Goal: Task Accomplishment & Management: Use online tool/utility

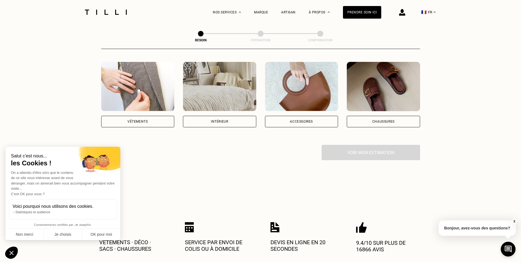
scroll to position [128, 0]
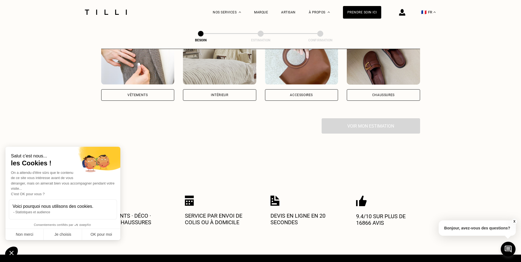
click at [313, 93] on div "Accessoires" at bounding box center [301, 94] width 23 height 3
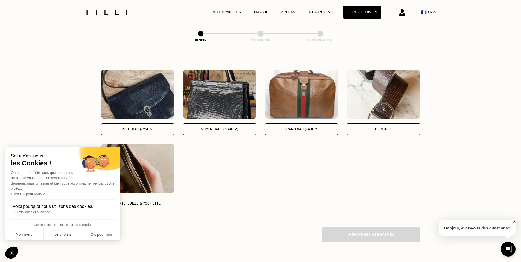
scroll to position [242, 0]
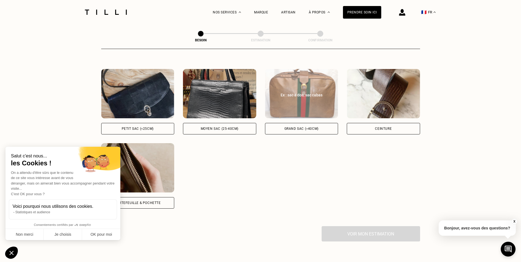
click at [290, 127] on div "Grand sac (>40cm)" at bounding box center [301, 128] width 73 height 11
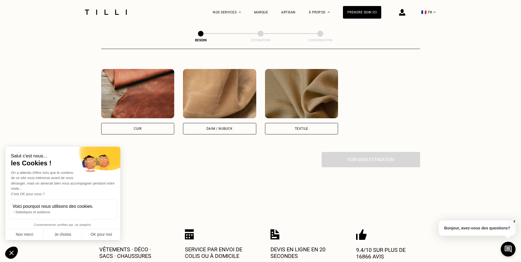
scroll to position [466, 0]
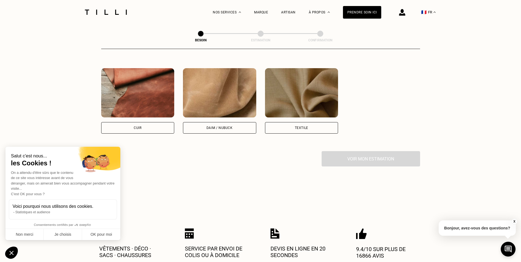
click at [295, 126] on div "Textile" at bounding box center [301, 127] width 13 height 3
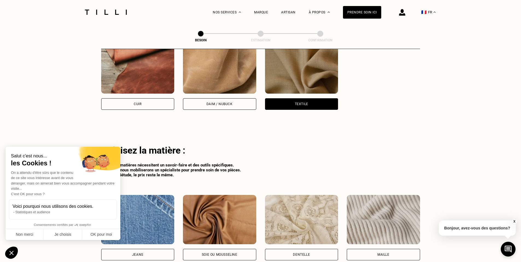
scroll to position [488, 0]
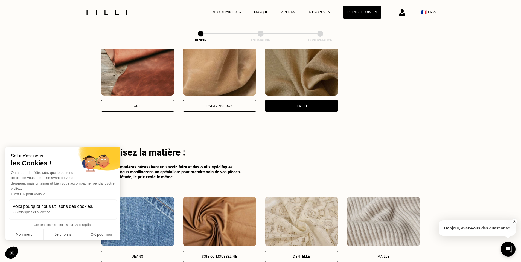
click at [217, 104] on div "Daim / Nubuck" at bounding box center [219, 105] width 73 height 11
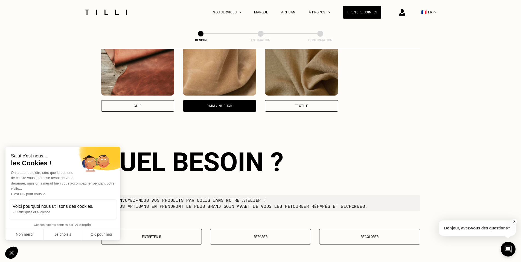
click at [153, 101] on div "Cuir" at bounding box center [137, 105] width 73 height 11
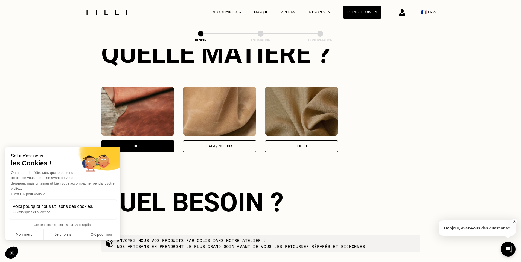
scroll to position [424, 0]
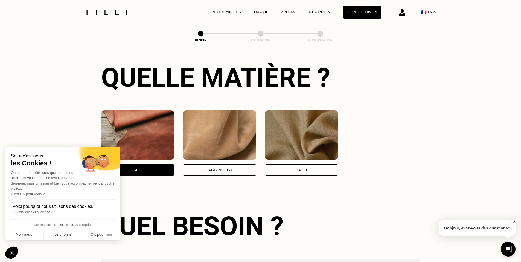
click at [299, 164] on div "Textile" at bounding box center [301, 169] width 73 height 11
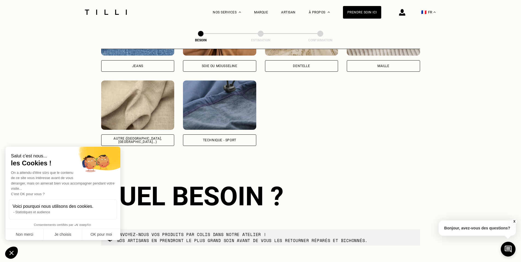
scroll to position [679, 0]
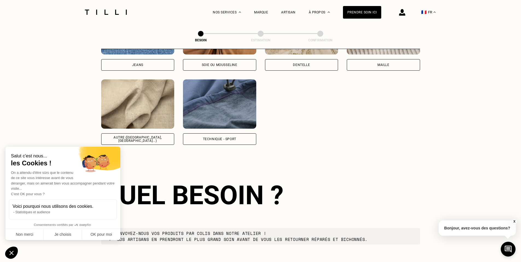
click at [153, 118] on img at bounding box center [137, 103] width 73 height 49
select select "FR"
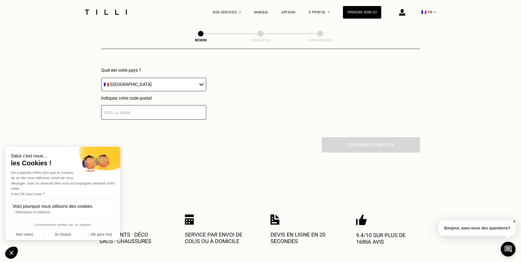
scroll to position [839, 0]
click at [172, 104] on input "number" at bounding box center [153, 111] width 105 height 14
type input "33800"
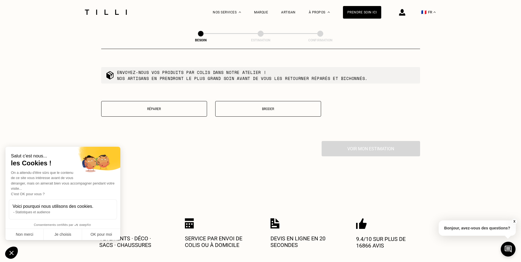
scroll to position [975, 0]
click at [193, 106] on p "Réparer" at bounding box center [154, 108] width 100 height 4
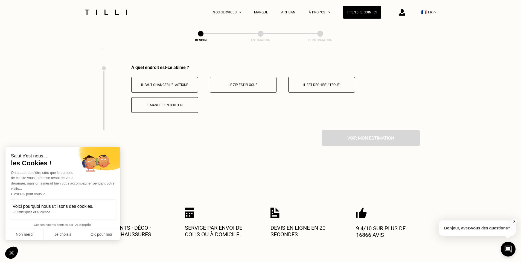
scroll to position [1052, 0]
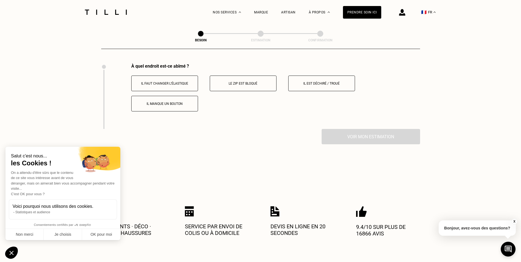
click at [320, 83] on button "Il est déchiré / troué" at bounding box center [321, 83] width 67 height 16
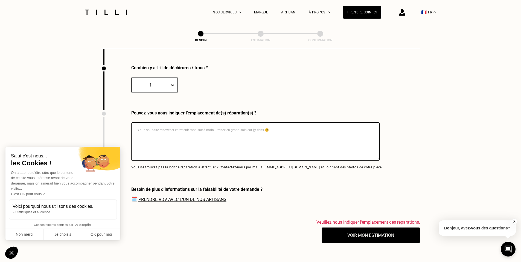
scroll to position [1117, 0]
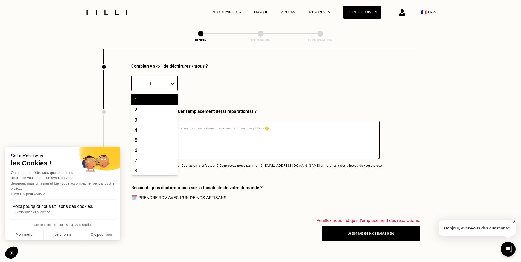
click at [170, 83] on icon at bounding box center [172, 83] width 5 height 5
click at [151, 142] on div "5" at bounding box center [154, 140] width 46 height 10
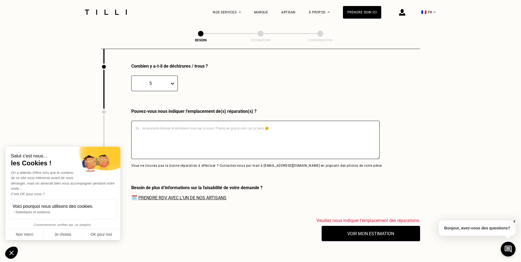
click at [157, 124] on textarea at bounding box center [255, 140] width 248 height 38
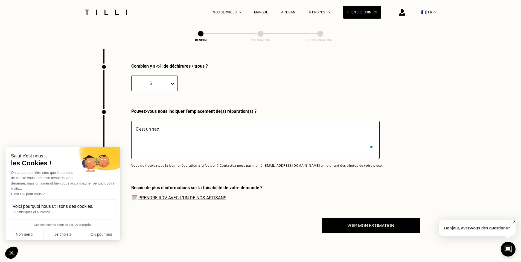
scroll to position [0, 0]
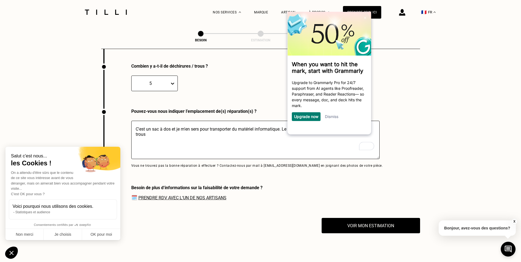
click at [336, 119] on link "Dismiss" at bounding box center [330, 116] width 13 height 5
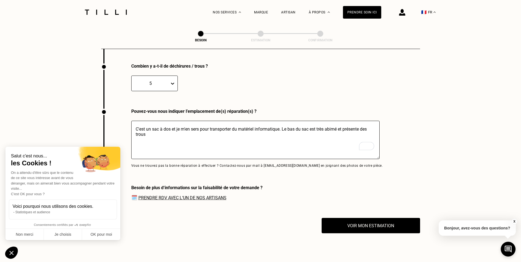
click at [162, 134] on textarea "C'est un sac à dos et je m'en sers pour transporter du matériel informatique. L…" at bounding box center [255, 140] width 248 height 38
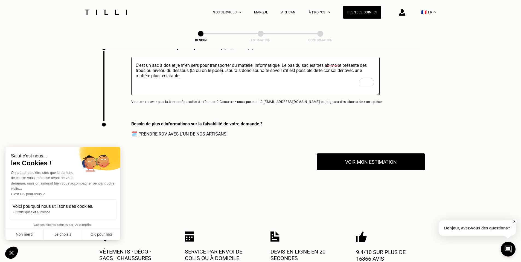
type textarea "C'est un sac à dos et je m'en sers pour transporter du matériel informatique. L…"
click at [362, 161] on button "Voir mon estimation" at bounding box center [370, 161] width 108 height 17
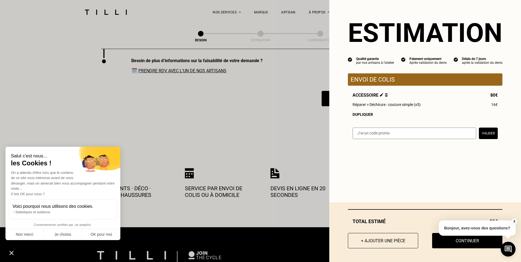
scroll to position [1245, 0]
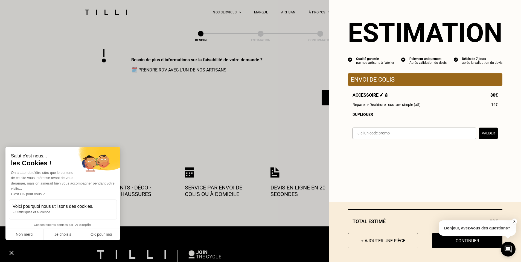
click at [516, 218] on button "X" at bounding box center [513, 221] width 5 height 6
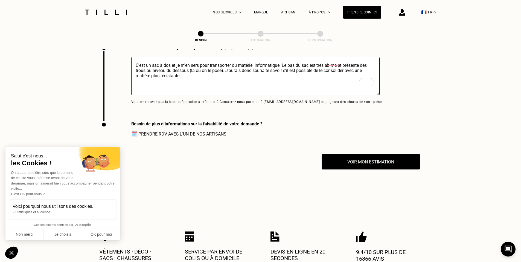
scroll to position [1117, 0]
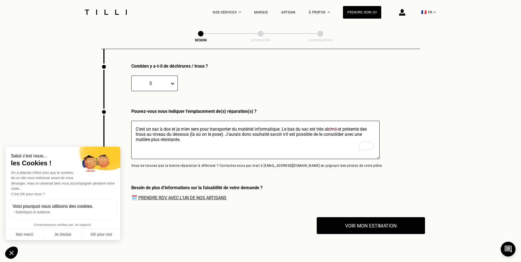
click at [379, 221] on button "Voir mon estimation" at bounding box center [370, 225] width 108 height 17
